Goal: Information Seeking & Learning: Learn about a topic

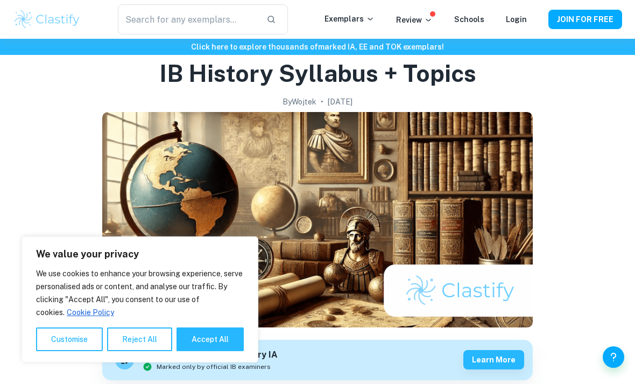
scroll to position [38, 0]
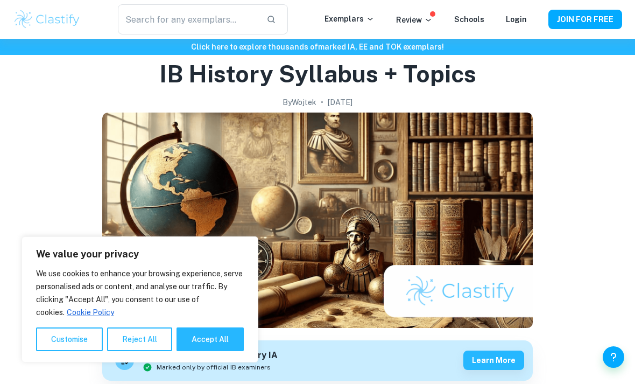
click at [222, 351] on div "We use cookies to enhance your browsing experience, serve personalised ads or c…" at bounding box center [140, 309] width 208 height 84
click at [211, 351] on button "Accept All" at bounding box center [209, 339] width 67 height 24
checkbox input "true"
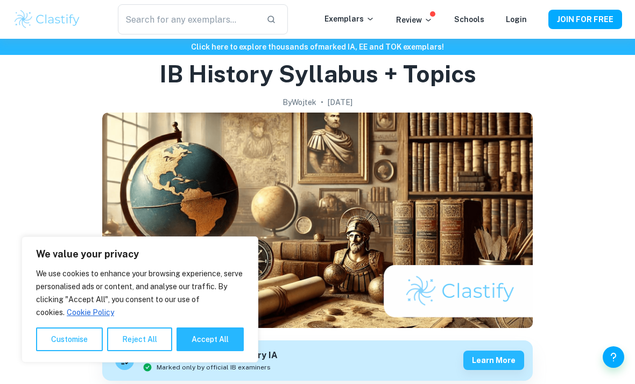
checkbox input "true"
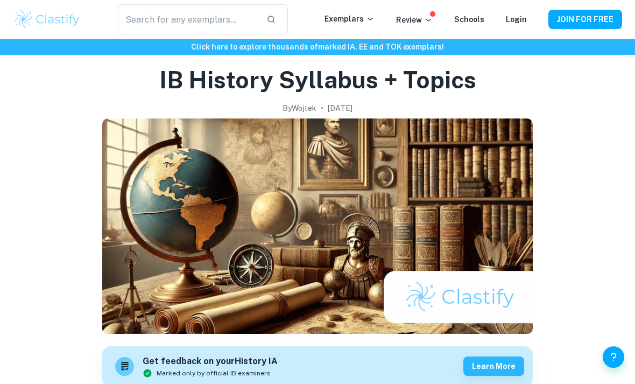
scroll to position [0, 0]
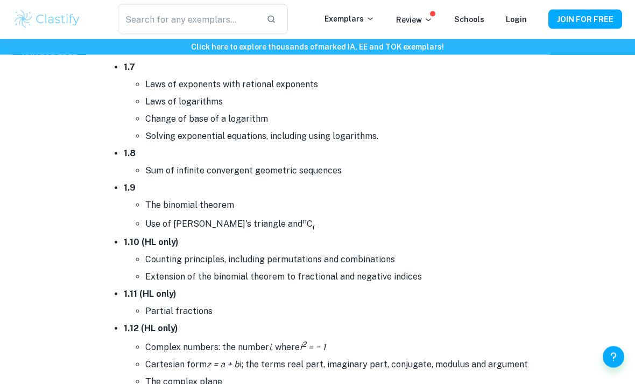
scroll to position [1157, 0]
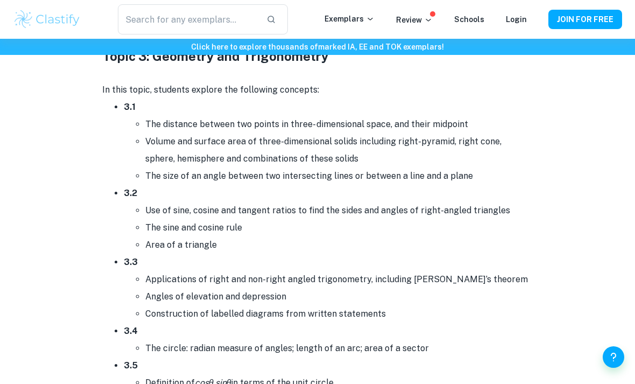
scroll to position [2867, 0]
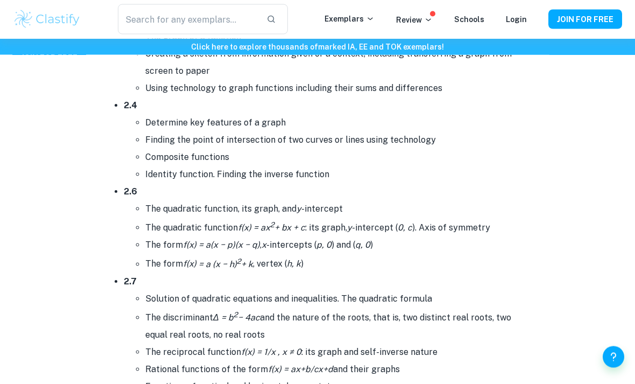
scroll to position [1956, 0]
